Goal: Task Accomplishment & Management: Manage account settings

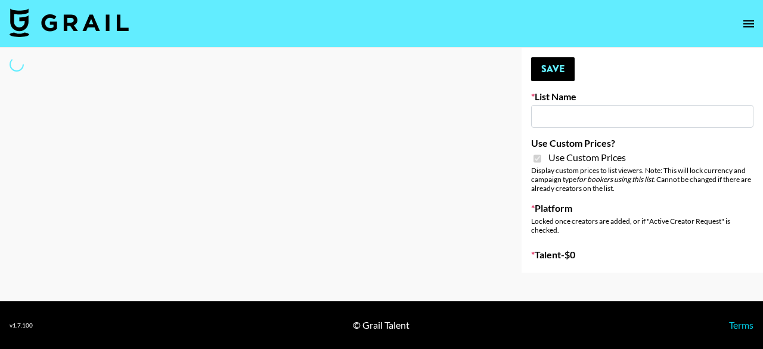
type input "Miniso Sep"
checkbox input "true"
select select "Brand"
type input "Brickhouse (12th Sept)"
checkbox input "true"
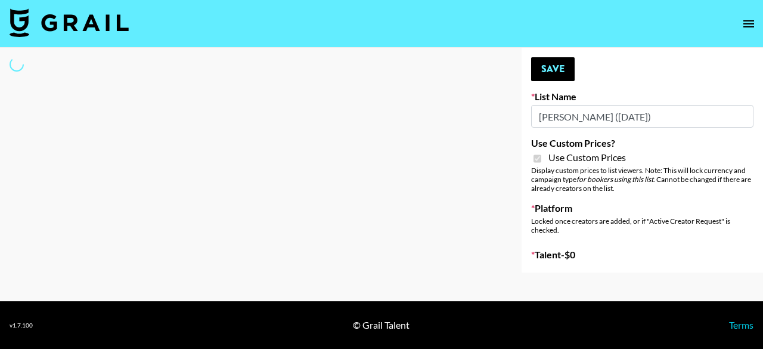
select select "Brand"
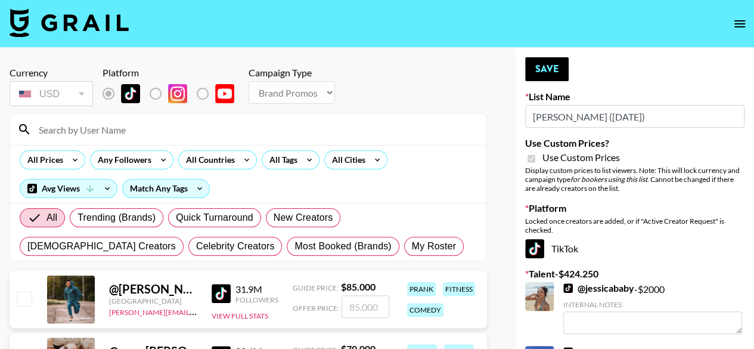
click at [452, 97] on div "Currency USD USD ​ Platform Campaign Type Choose Type... Song Promos Brand Prom…" at bounding box center [248, 88] width 477 height 42
drag, startPoint x: 581, startPoint y: 119, endPoint x: 532, endPoint y: 120, distance: 48.3
click at [532, 120] on input "Brickhouse (12th Sept)" at bounding box center [634, 116] width 219 height 23
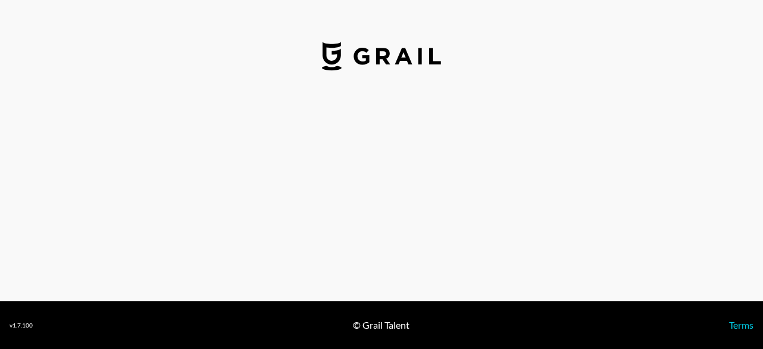
select select "USD"
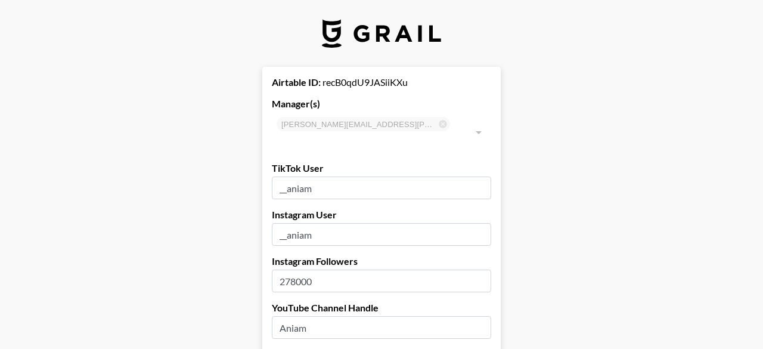
type input "[GEOGRAPHIC_DATA]"
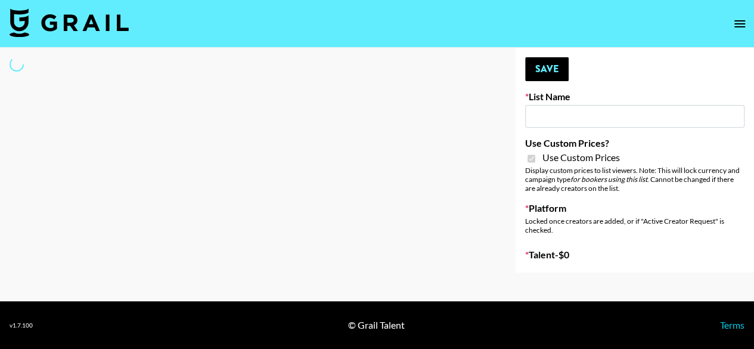
type input "Wavytalk (15th Sept)"
checkbox input "true"
select select "Brand"
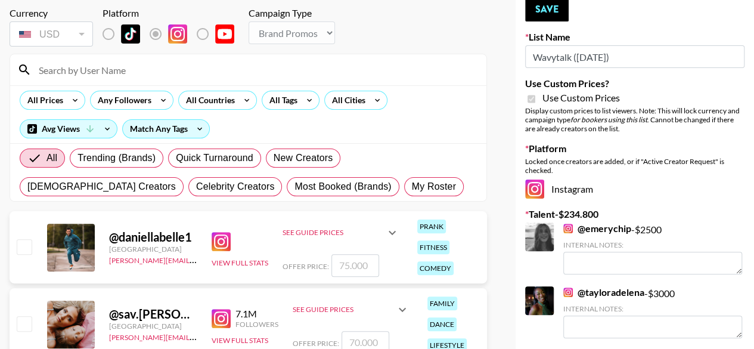
scroll to position [179, 0]
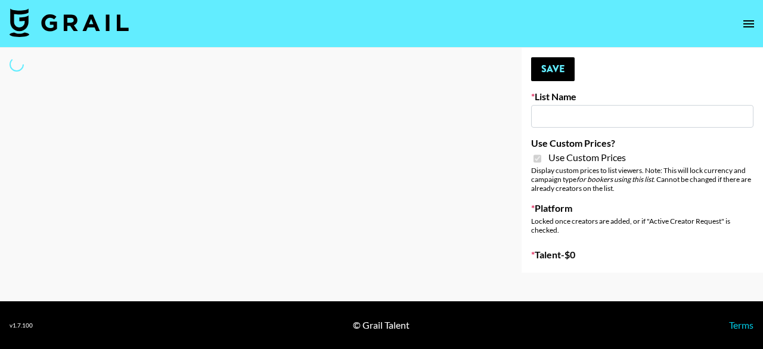
type input "Wavytalk ([DATE])"
checkbox input "true"
select select "Brand"
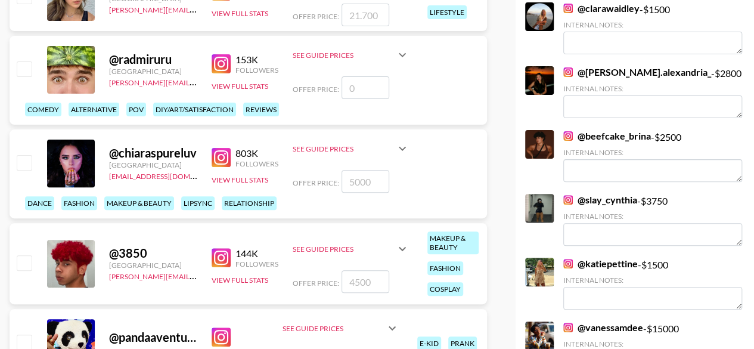
scroll to position [2682, 0]
